Goal: Task Accomplishment & Management: Use online tool/utility

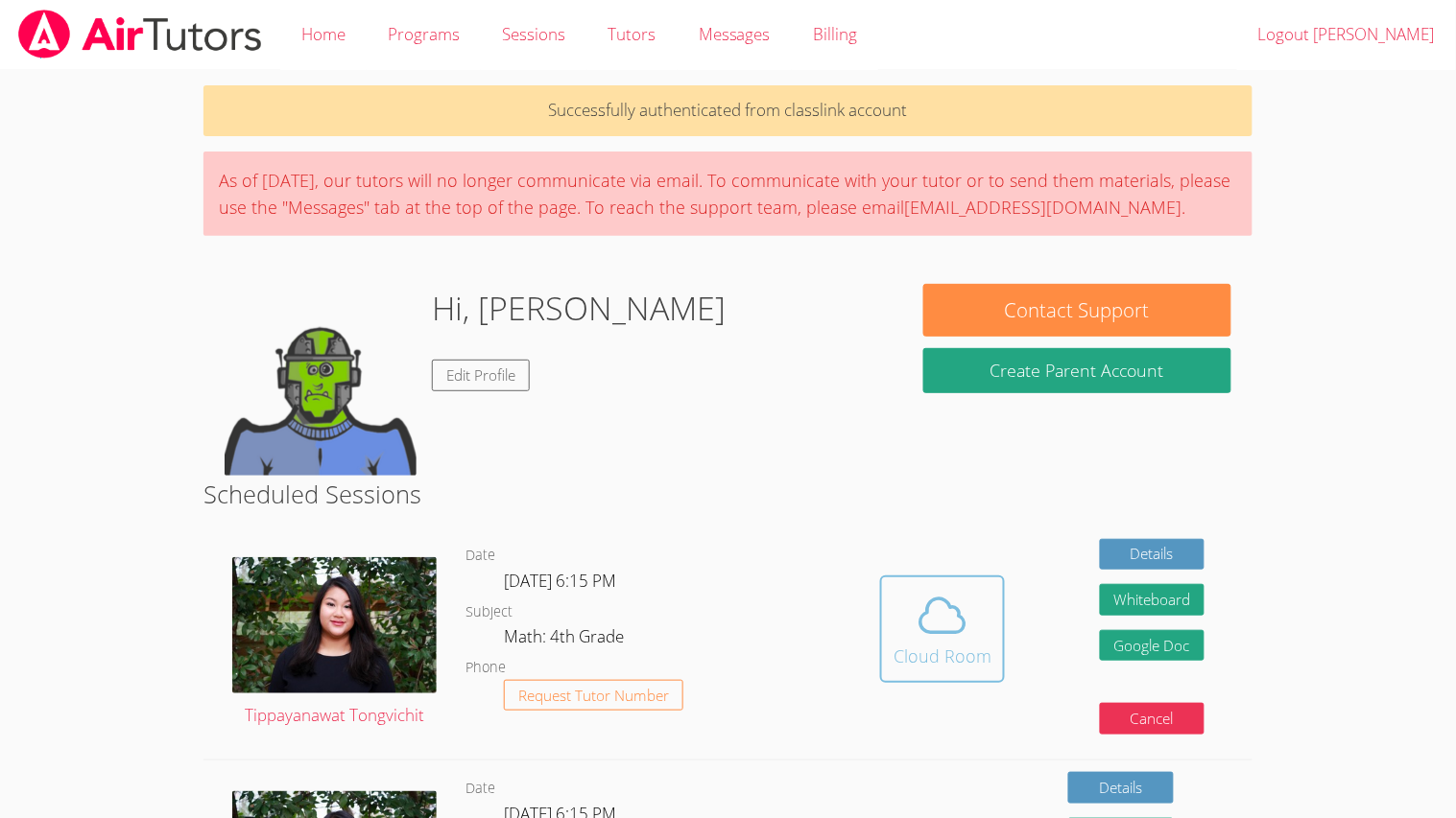
click at [916, 605] on icon at bounding box center [943, 616] width 54 height 54
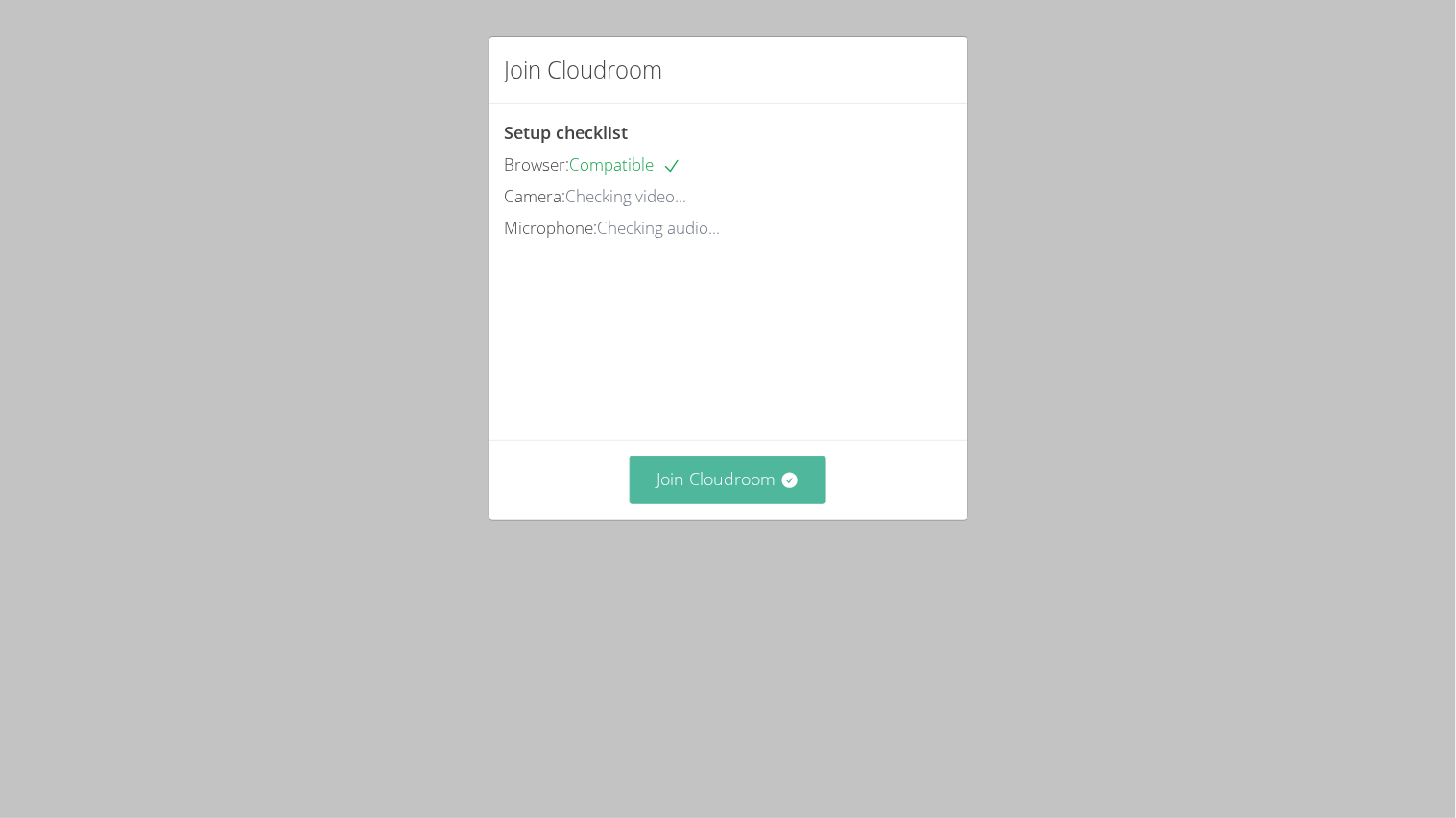
click at [734, 504] on button "Join Cloudroom" at bounding box center [728, 479] width 197 height 47
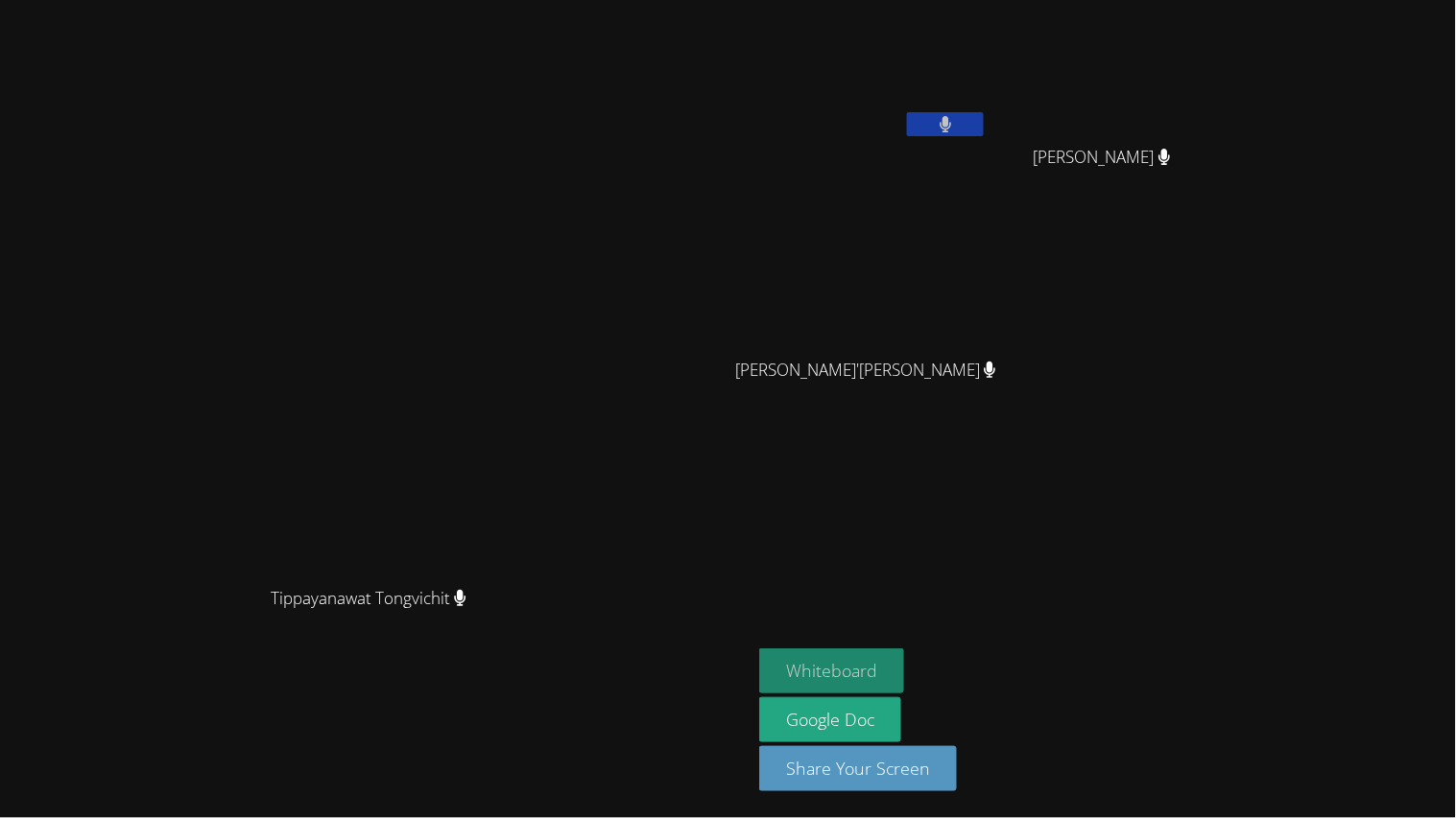
click at [904, 660] on button "Whiteboard" at bounding box center [832, 670] width 145 height 45
